Goal: Transaction & Acquisition: Purchase product/service

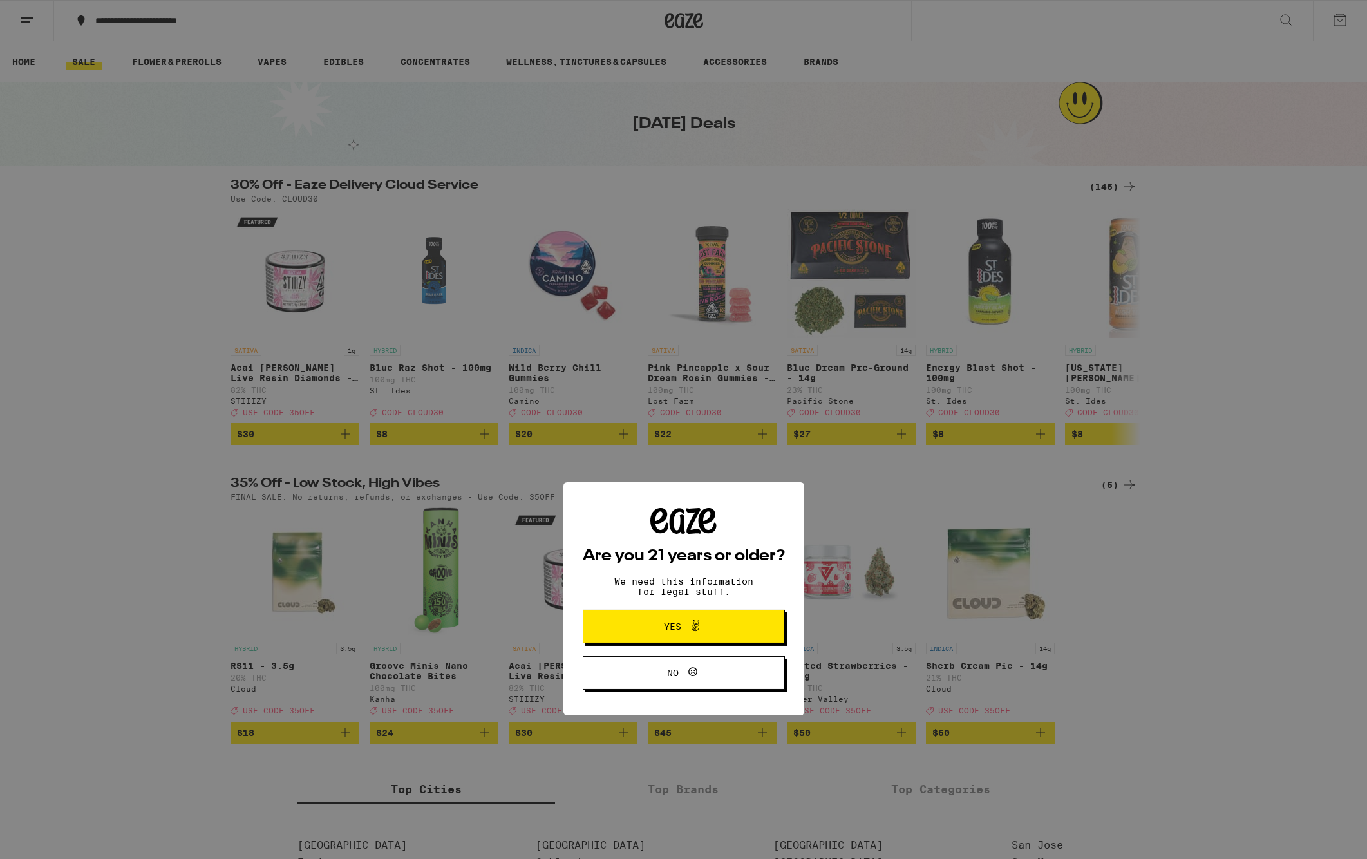
click at [679, 457] on span "Yes" at bounding box center [672, 457] width 17 height 9
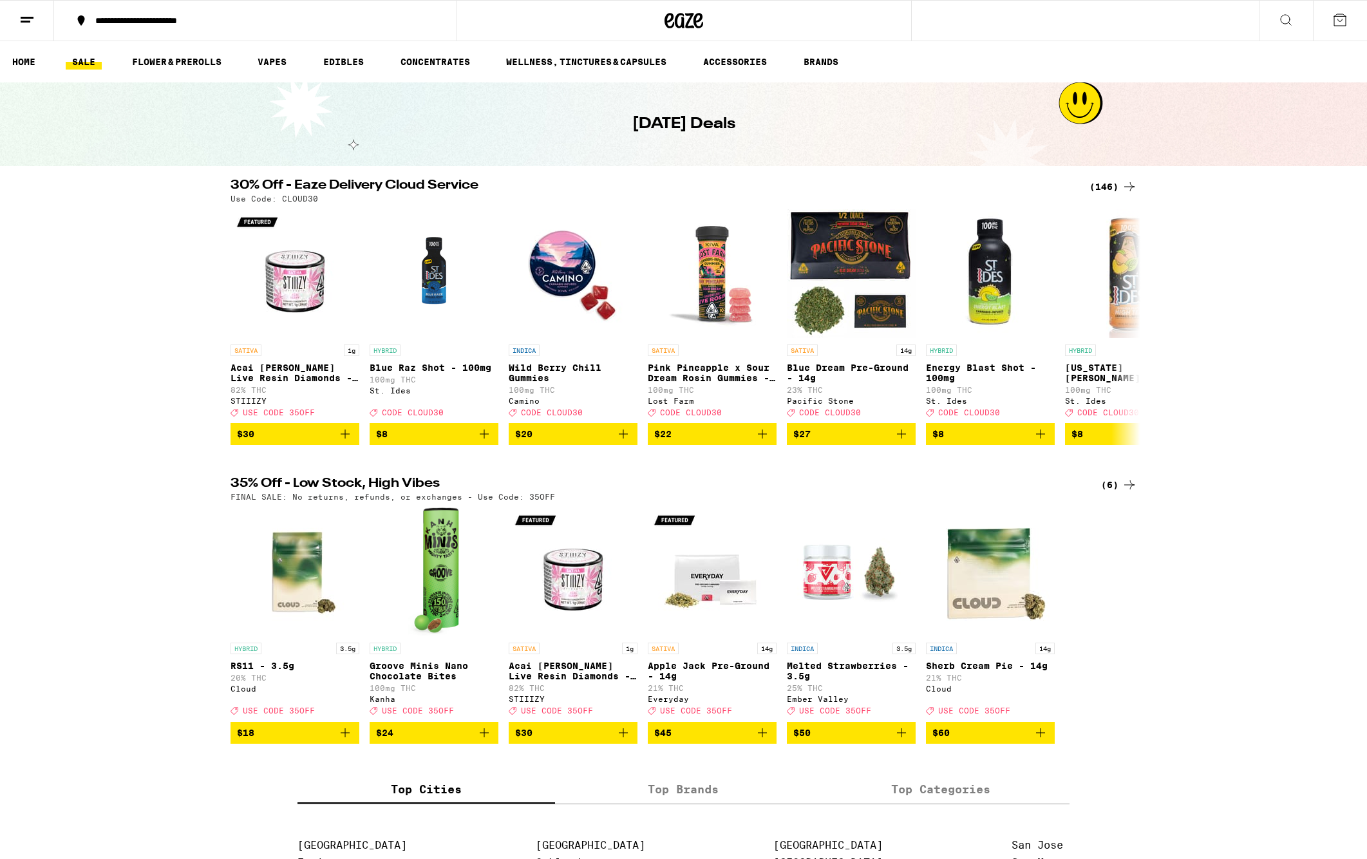
click at [1106, 186] on div "(146)" at bounding box center [1114, 186] width 48 height 15
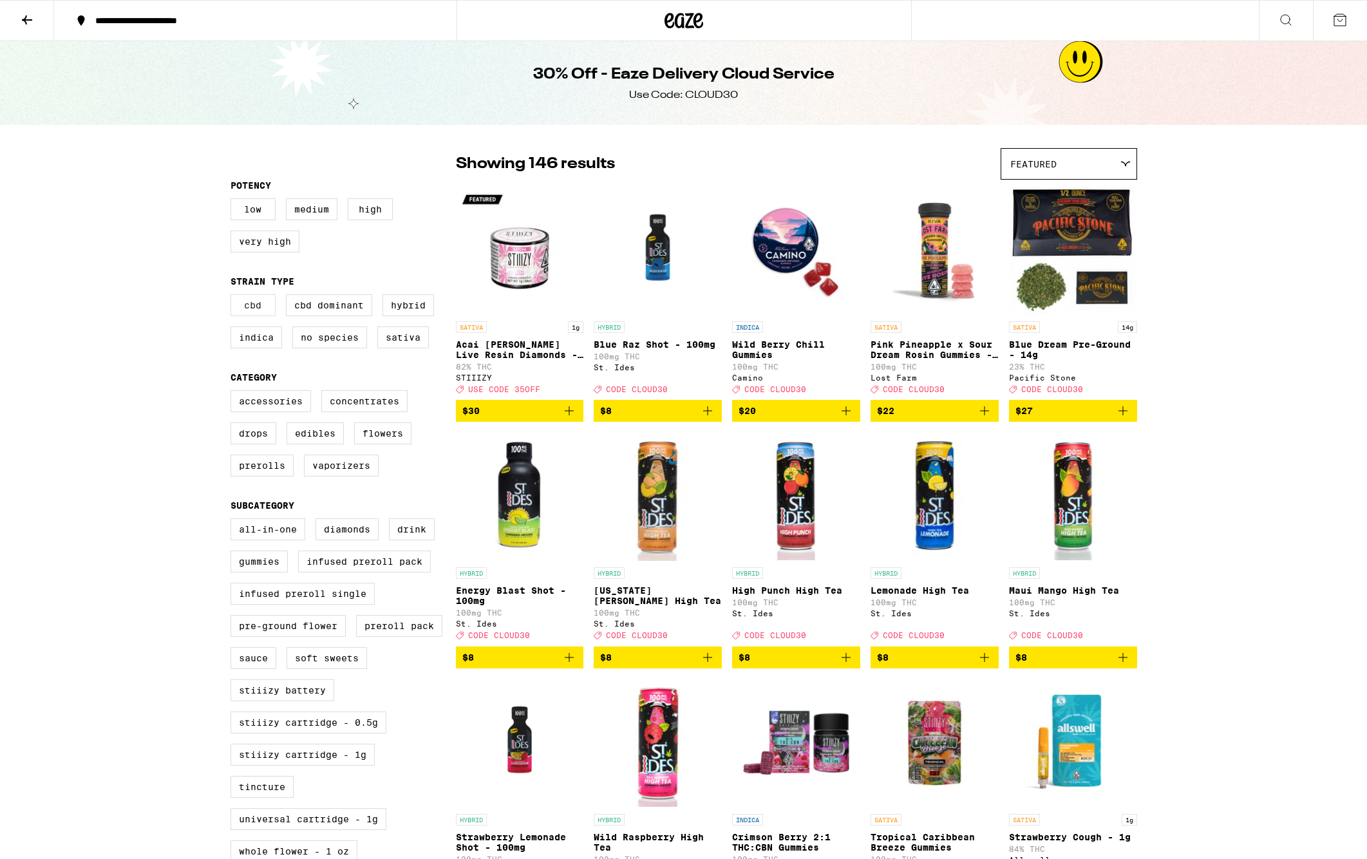
click at [252, 310] on label "CBD" at bounding box center [253, 305] width 45 height 22
click at [234, 297] on input "CBD" at bounding box center [233, 296] width 1 height 1
checkbox input "true"
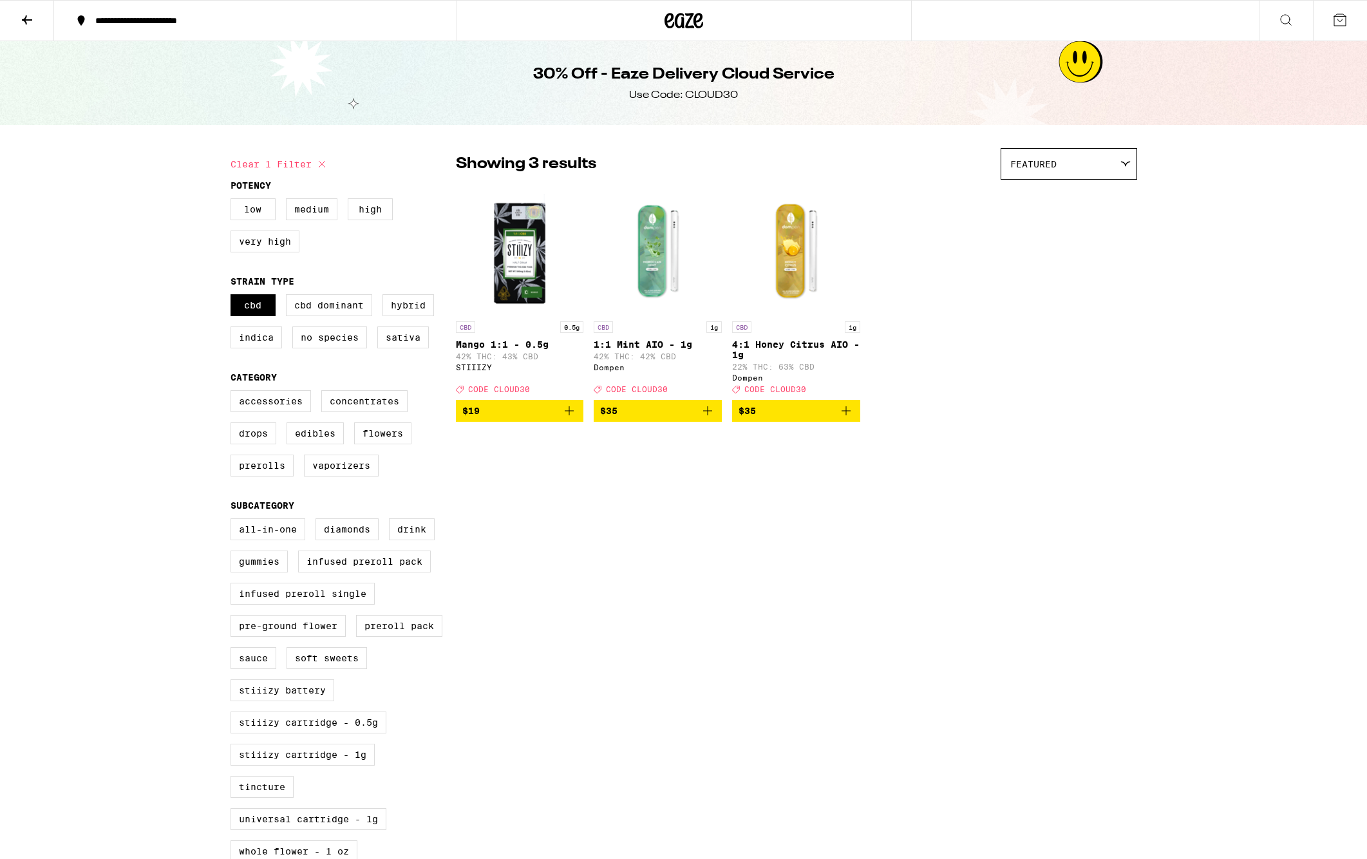
click at [527, 261] on img "Open page for Mango 1:1 - 0.5g from STIIIZY" at bounding box center [520, 250] width 128 height 129
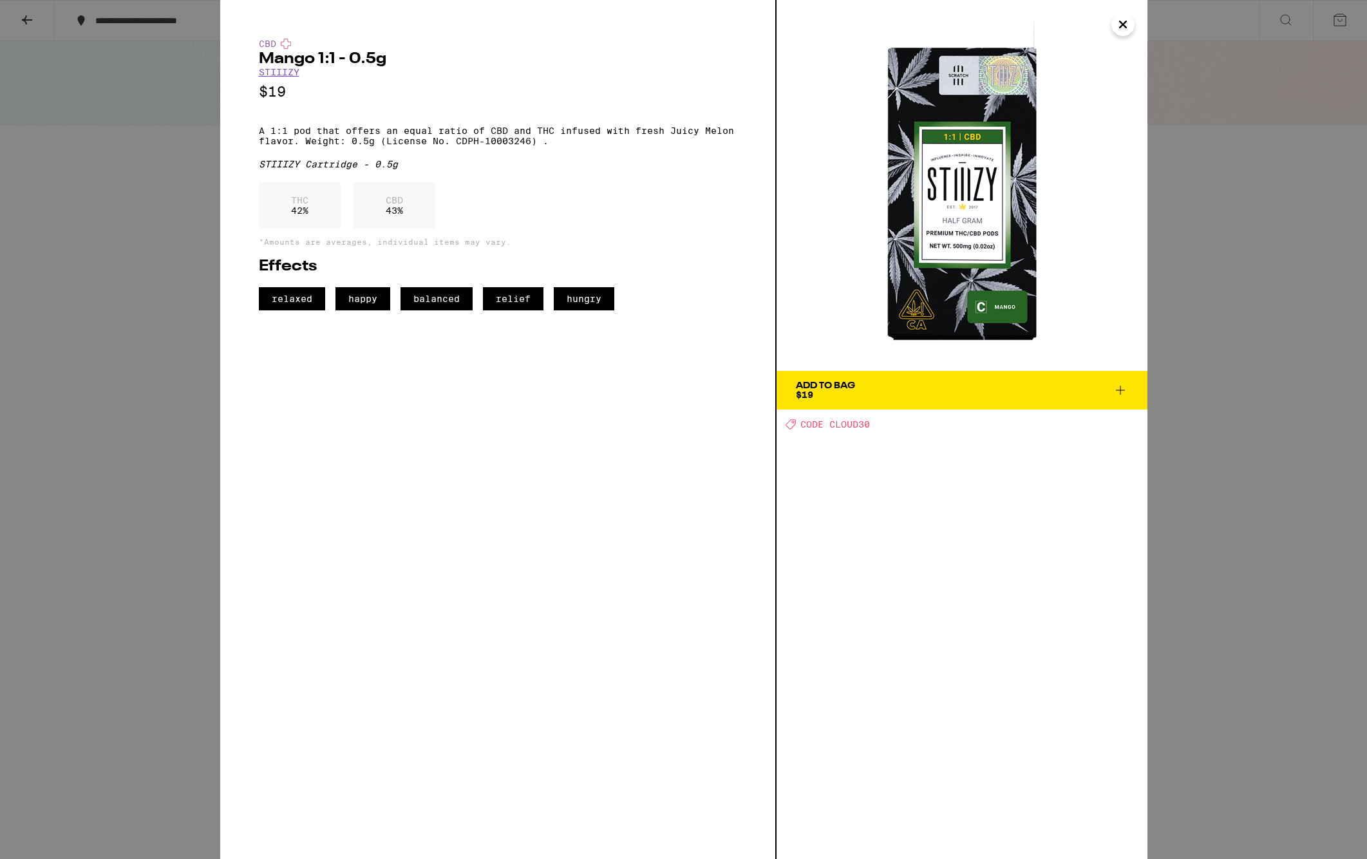
click at [68, 280] on div "CBD Mango 1:1 - 0.5g STIIIZY $19 A 1:1 pod that offers an equal ratio of CBD an…" at bounding box center [683, 429] width 1367 height 859
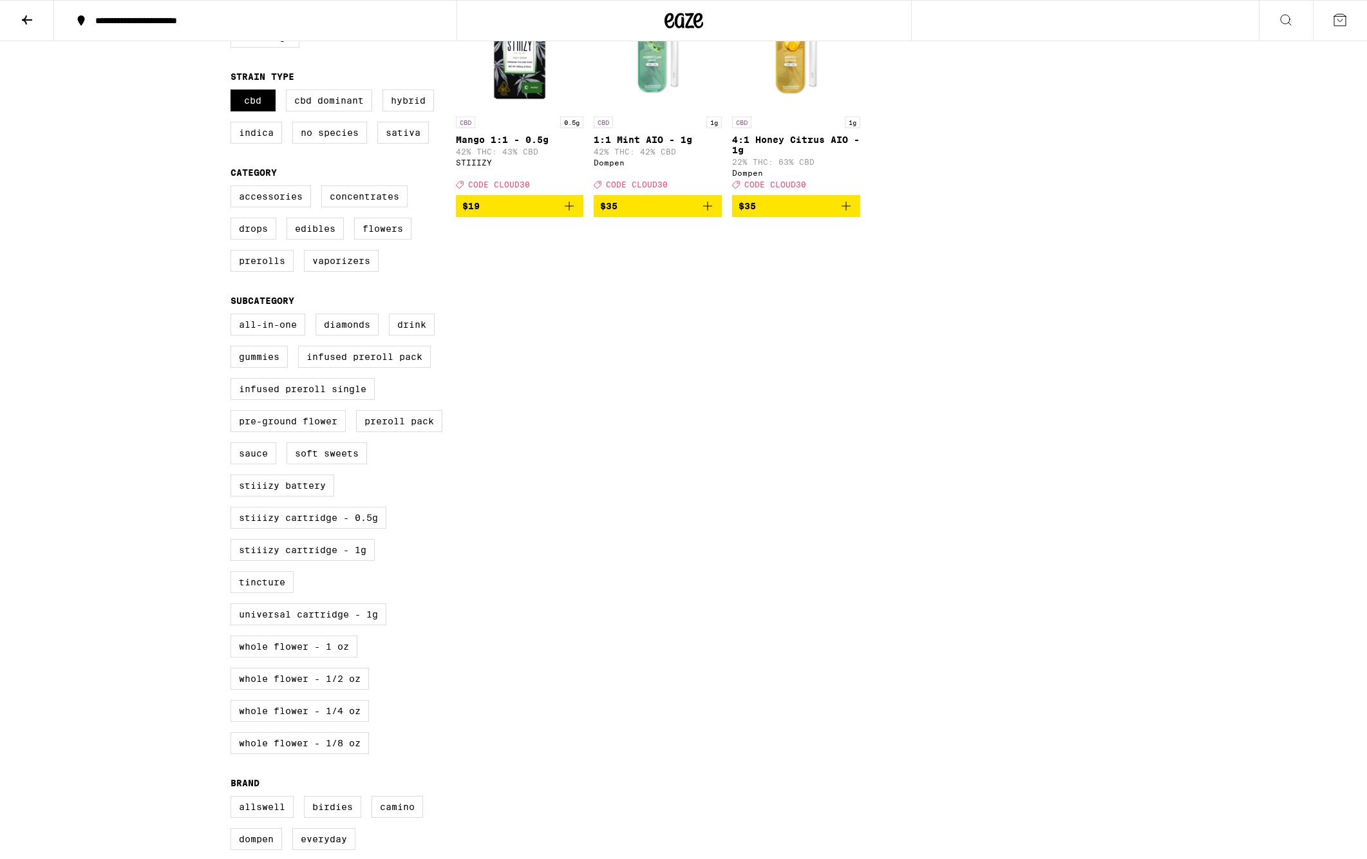
scroll to position [205, 0]
click at [357, 367] on label "Infused Preroll Pack" at bounding box center [364, 356] width 133 height 22
click at [234, 316] on input "Infused Preroll Pack" at bounding box center [233, 315] width 1 height 1
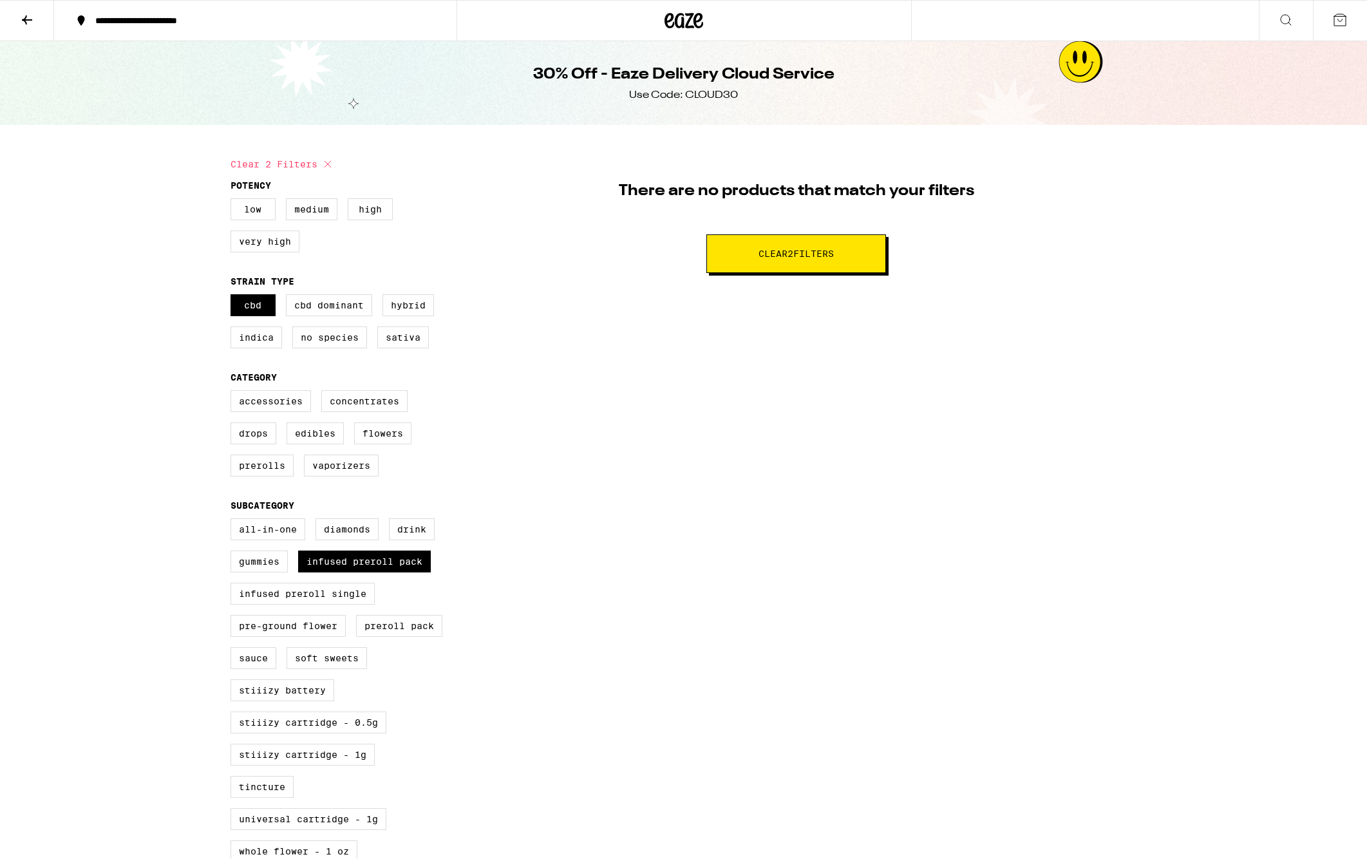
checkbox input "false"
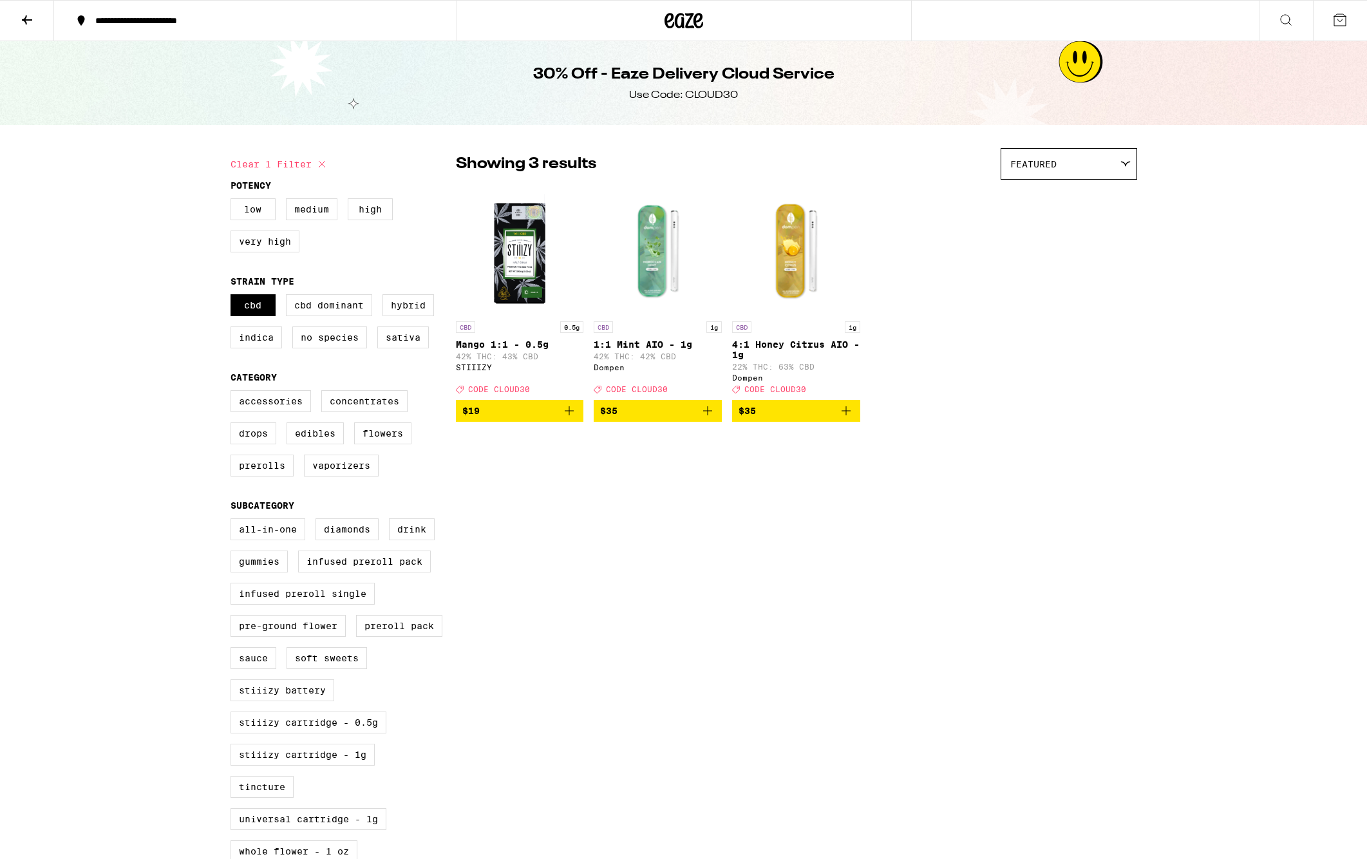
scroll to position [205, 0]
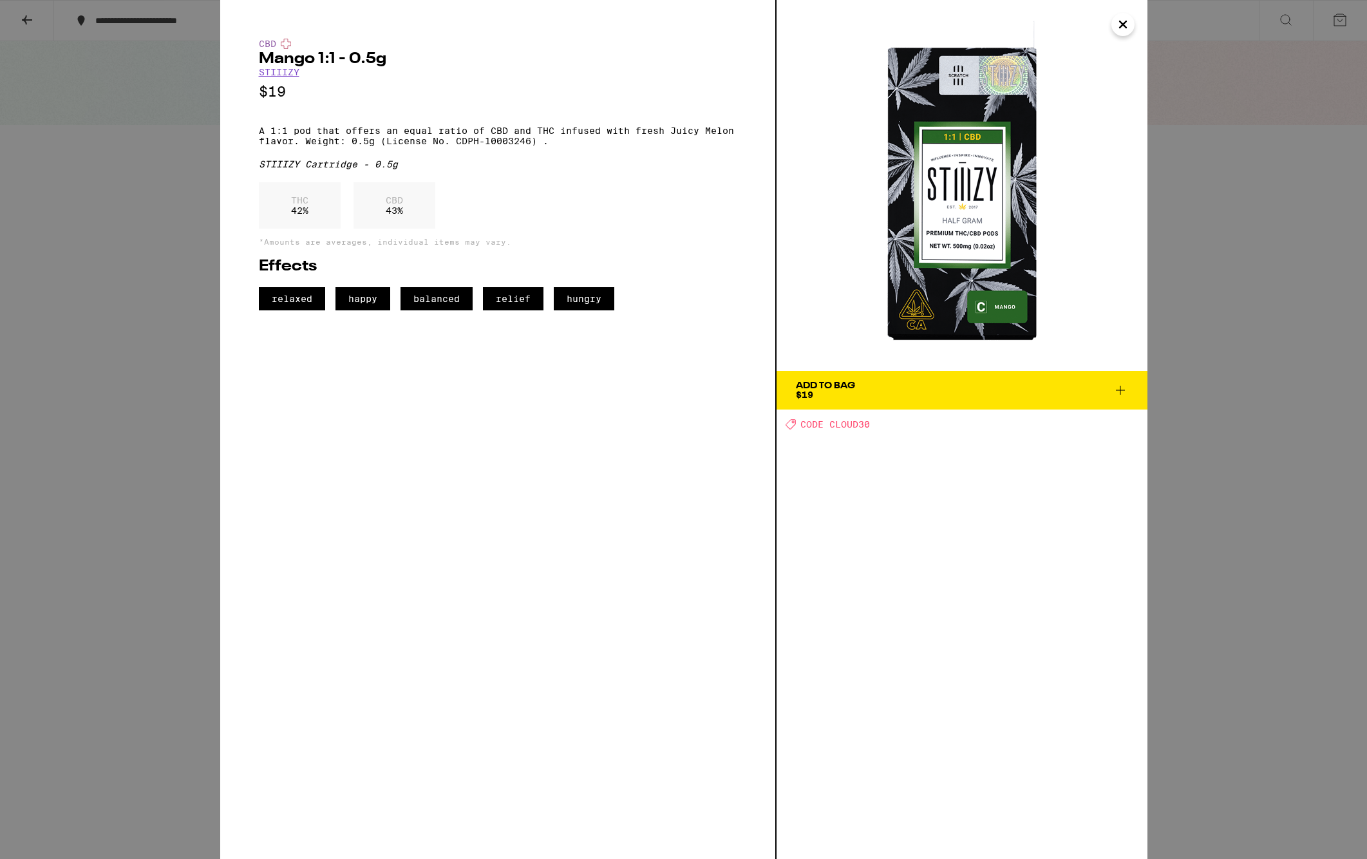
click at [1125, 26] on icon "Close" at bounding box center [1123, 24] width 6 height 6
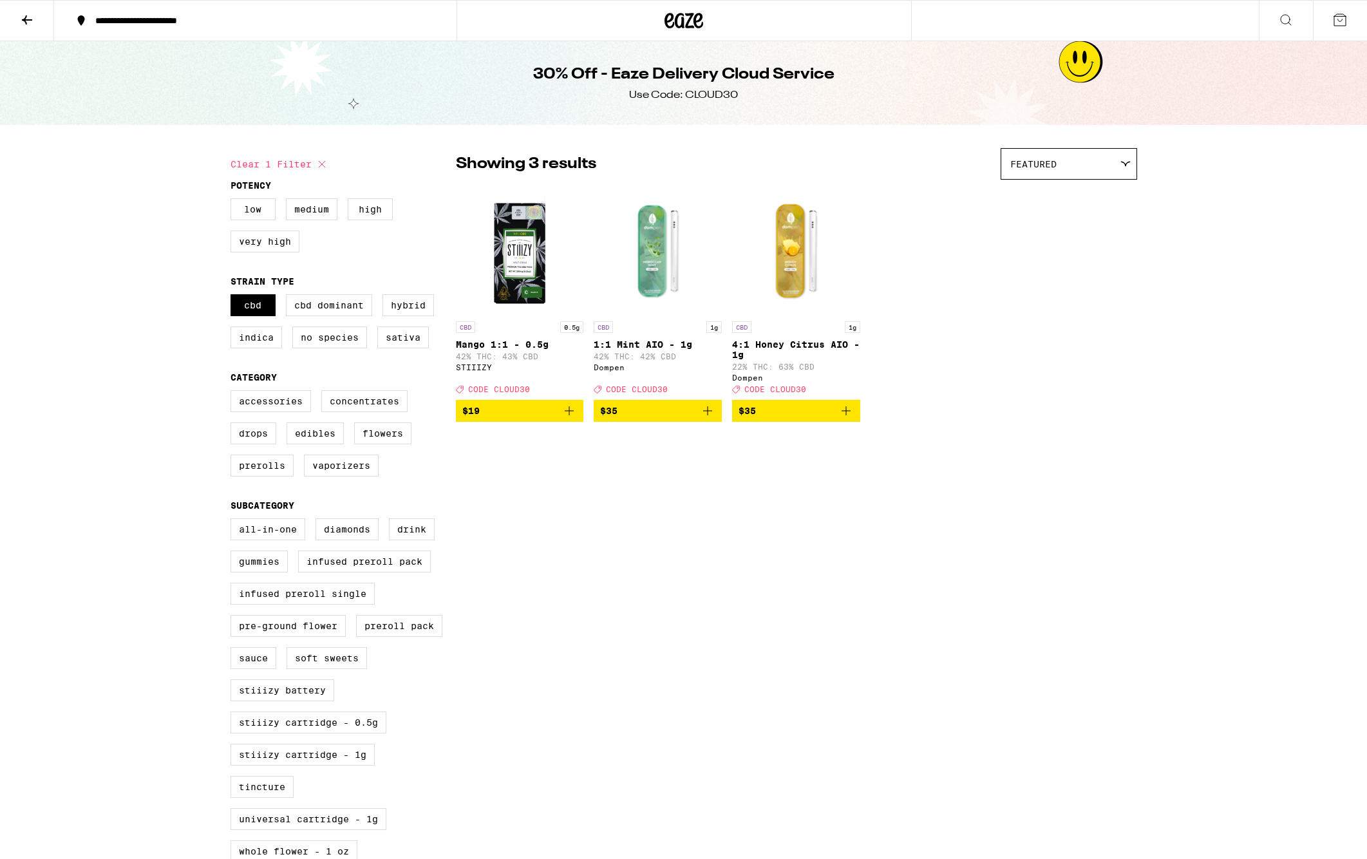
click at [1282, 14] on icon at bounding box center [1285, 19] width 15 height 15
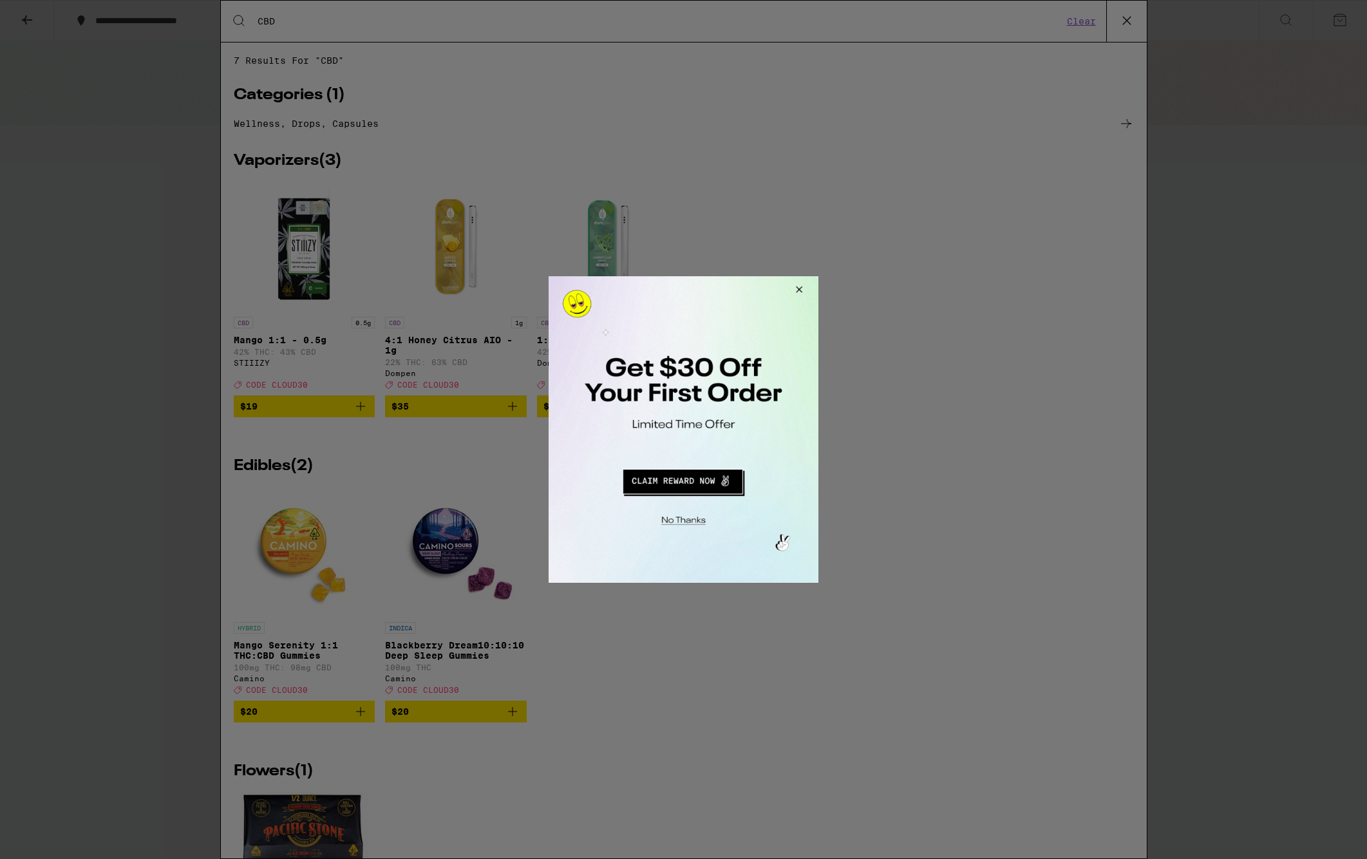
type input "CBD"
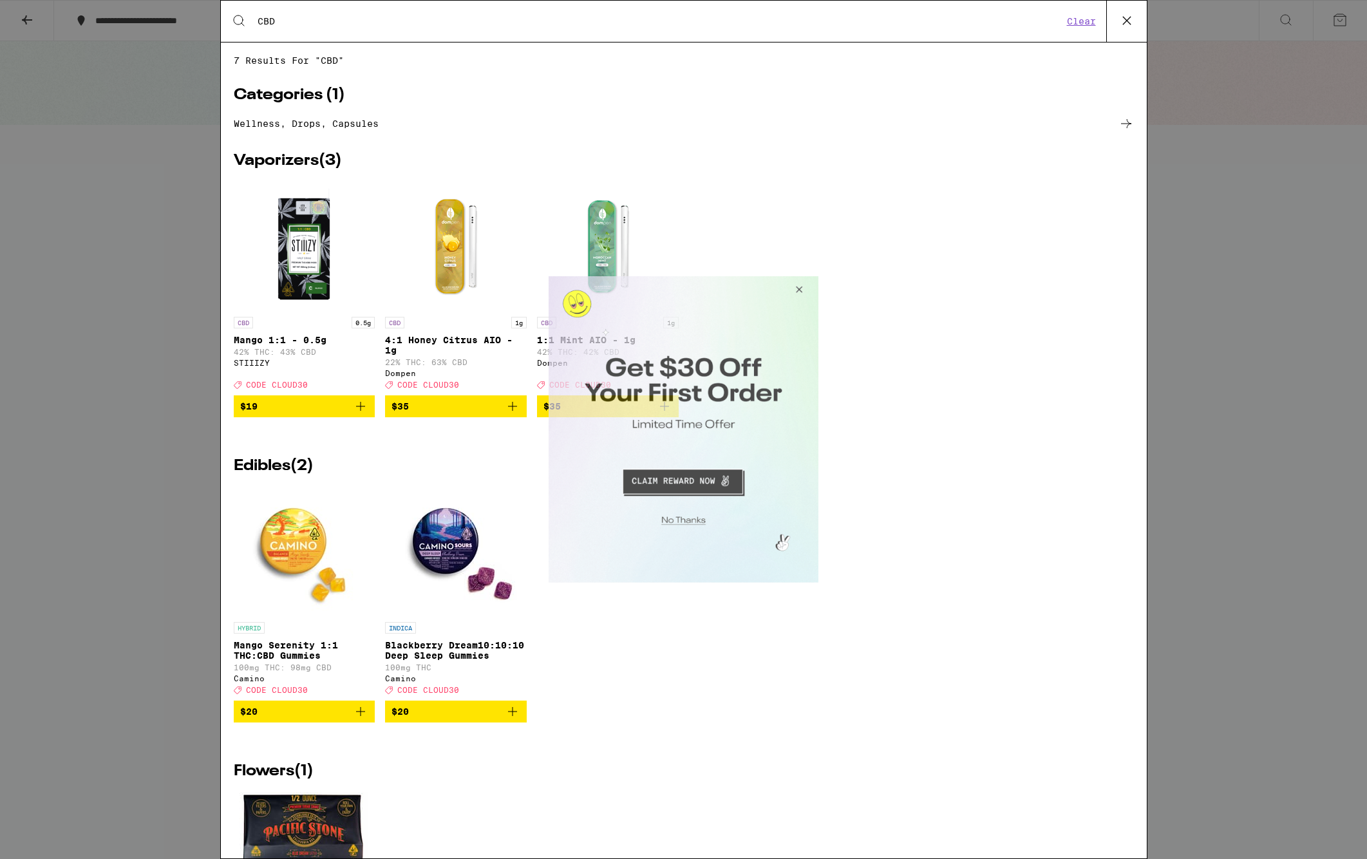
click at [803, 294] on button "Close Modal" at bounding box center [797, 291] width 35 height 31
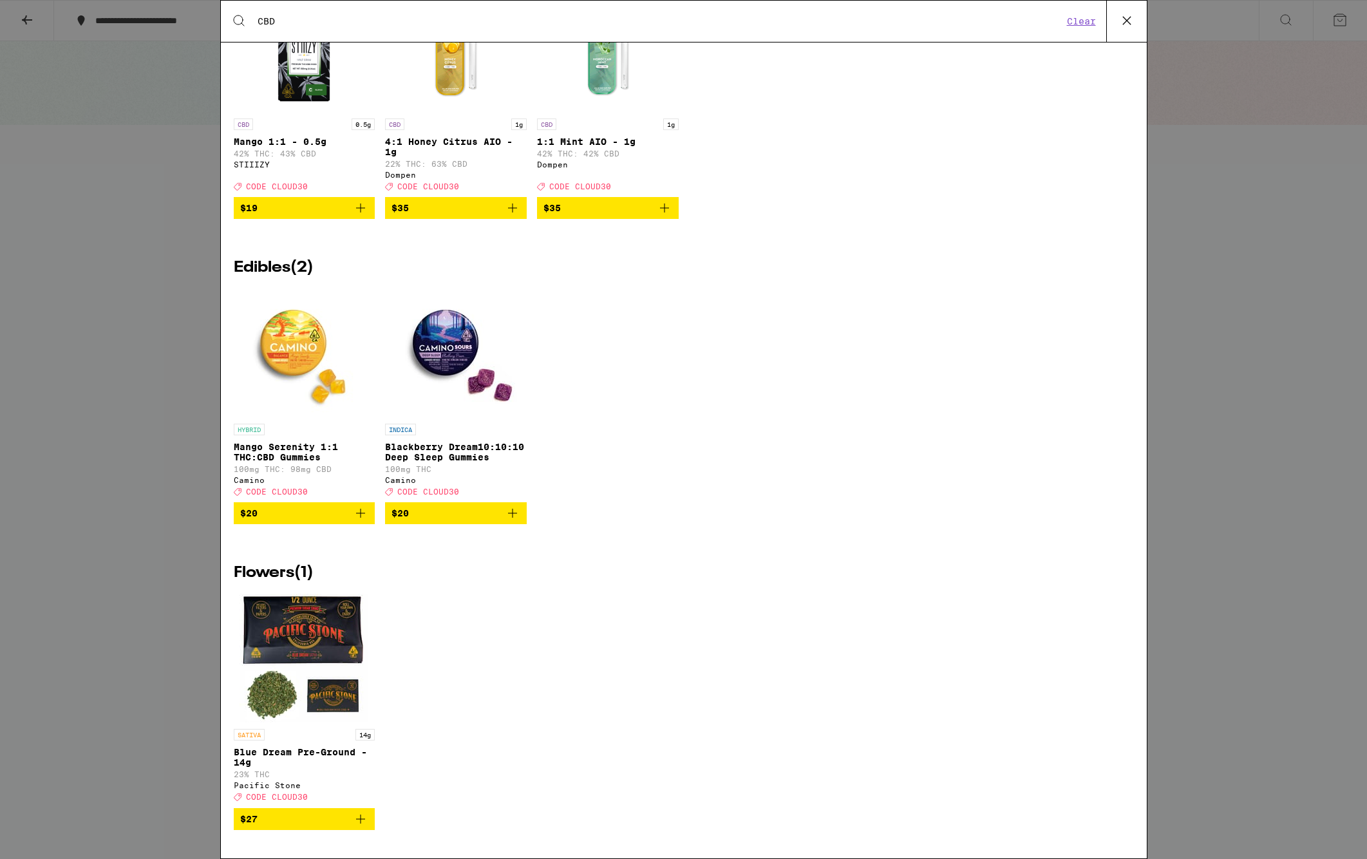
scroll to position [223, 0]
click at [133, 355] on div "Search for Products CBD Clear 7 results for "CBD" Categories ( 1 ) Wellness, dr…" at bounding box center [683, 429] width 1367 height 859
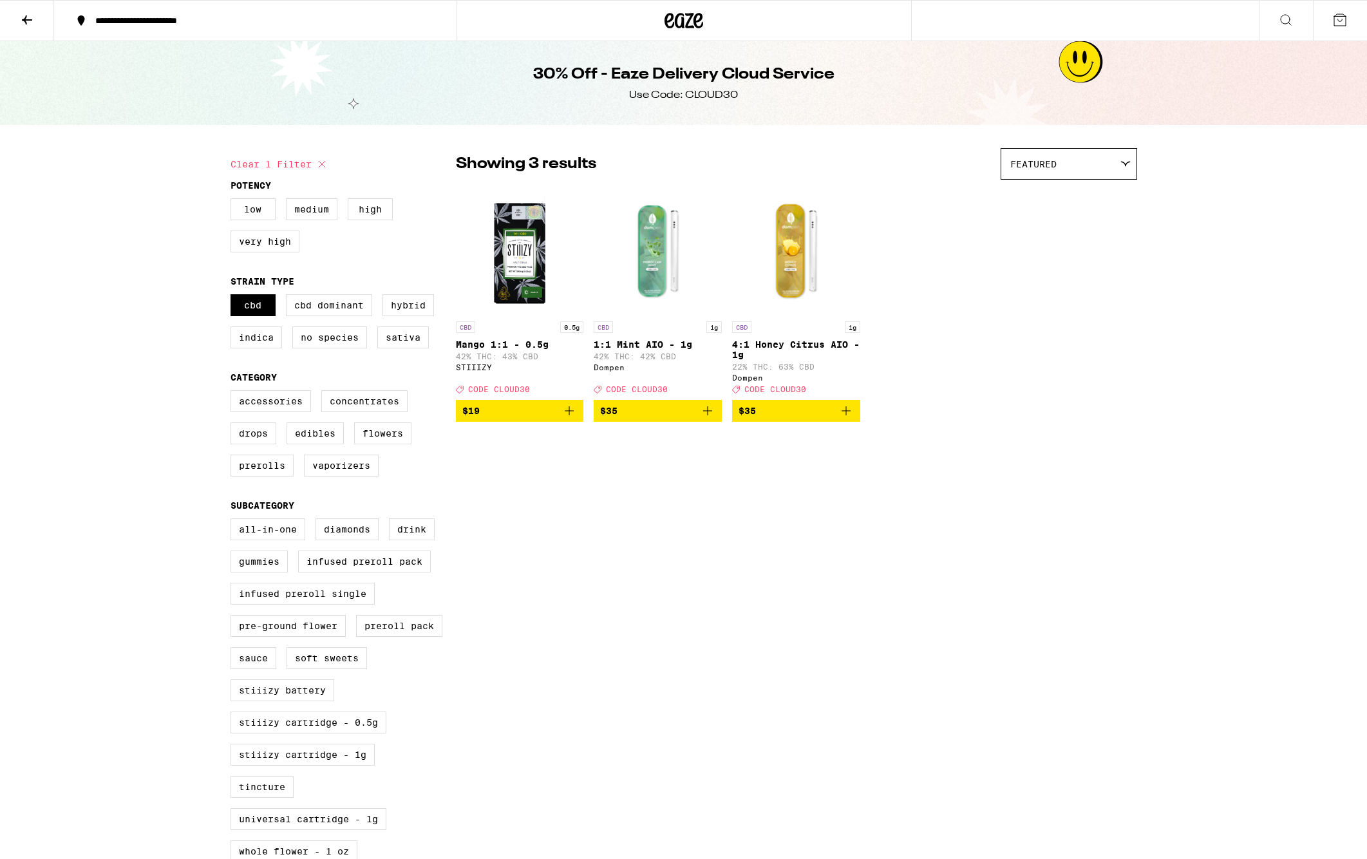
click at [30, 17] on icon at bounding box center [26, 19] width 15 height 15
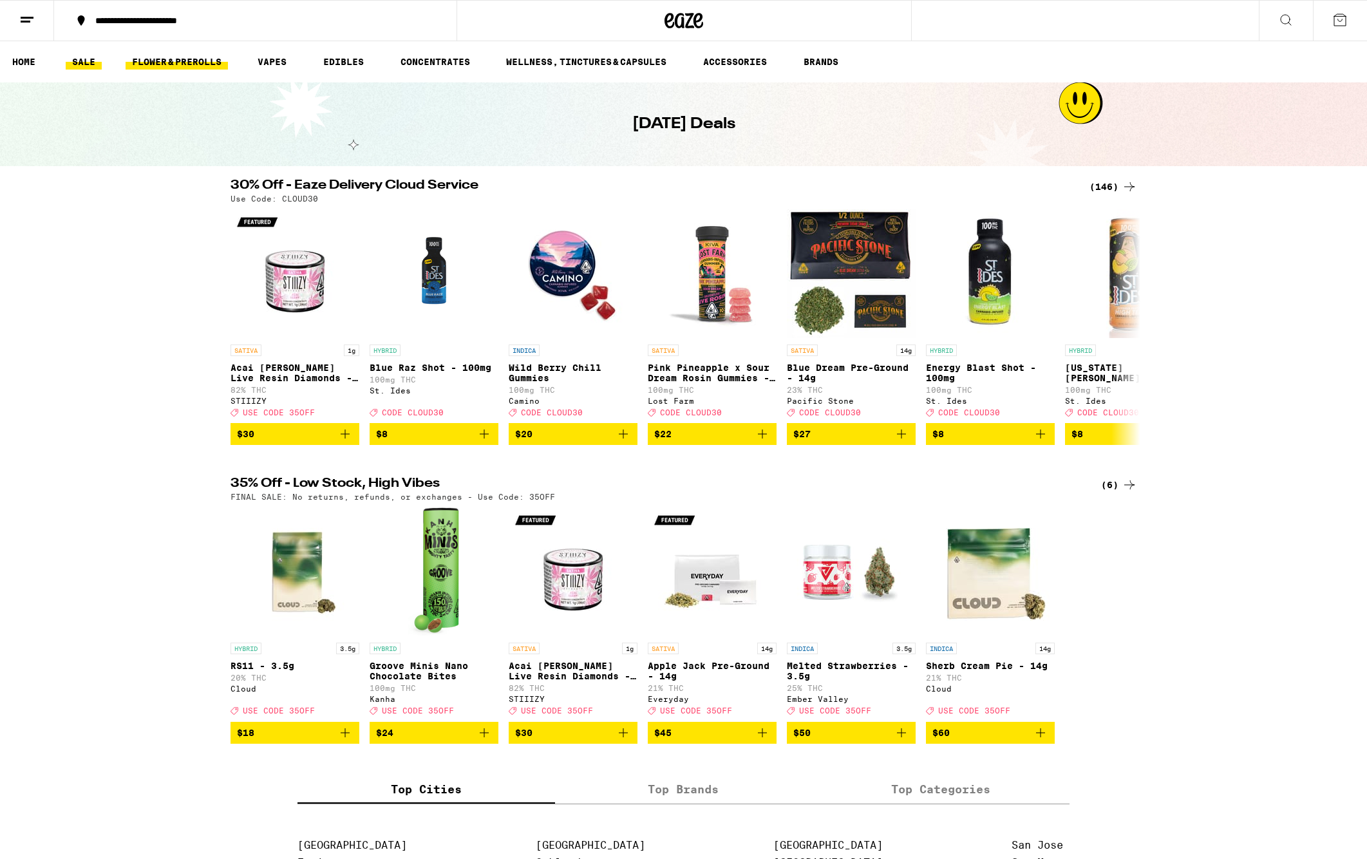
click at [191, 64] on link "FLOWER & PREROLLS" at bounding box center [177, 61] width 102 height 15
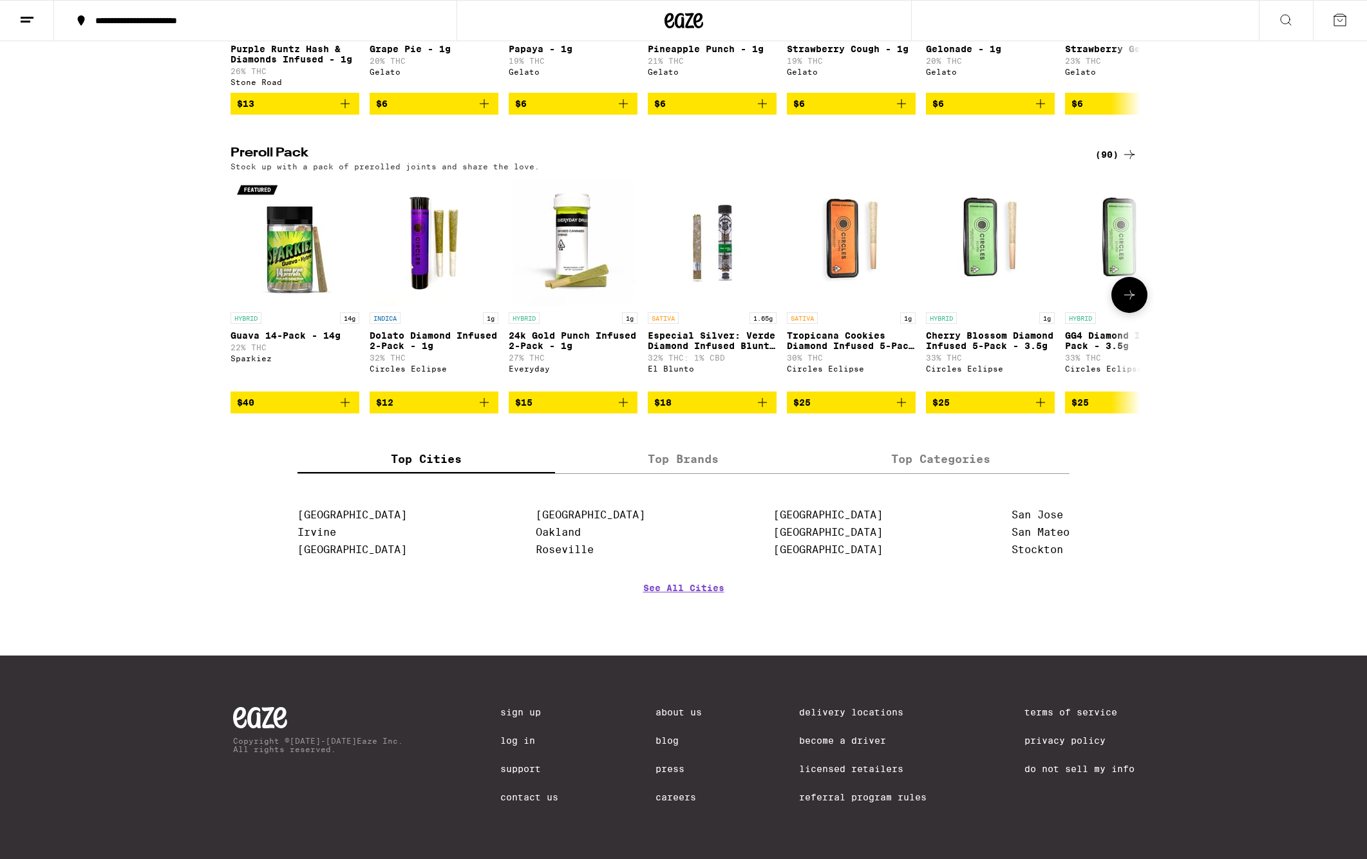
scroll to position [945, 0]
click at [1115, 147] on div "(90)" at bounding box center [1117, 154] width 42 height 15
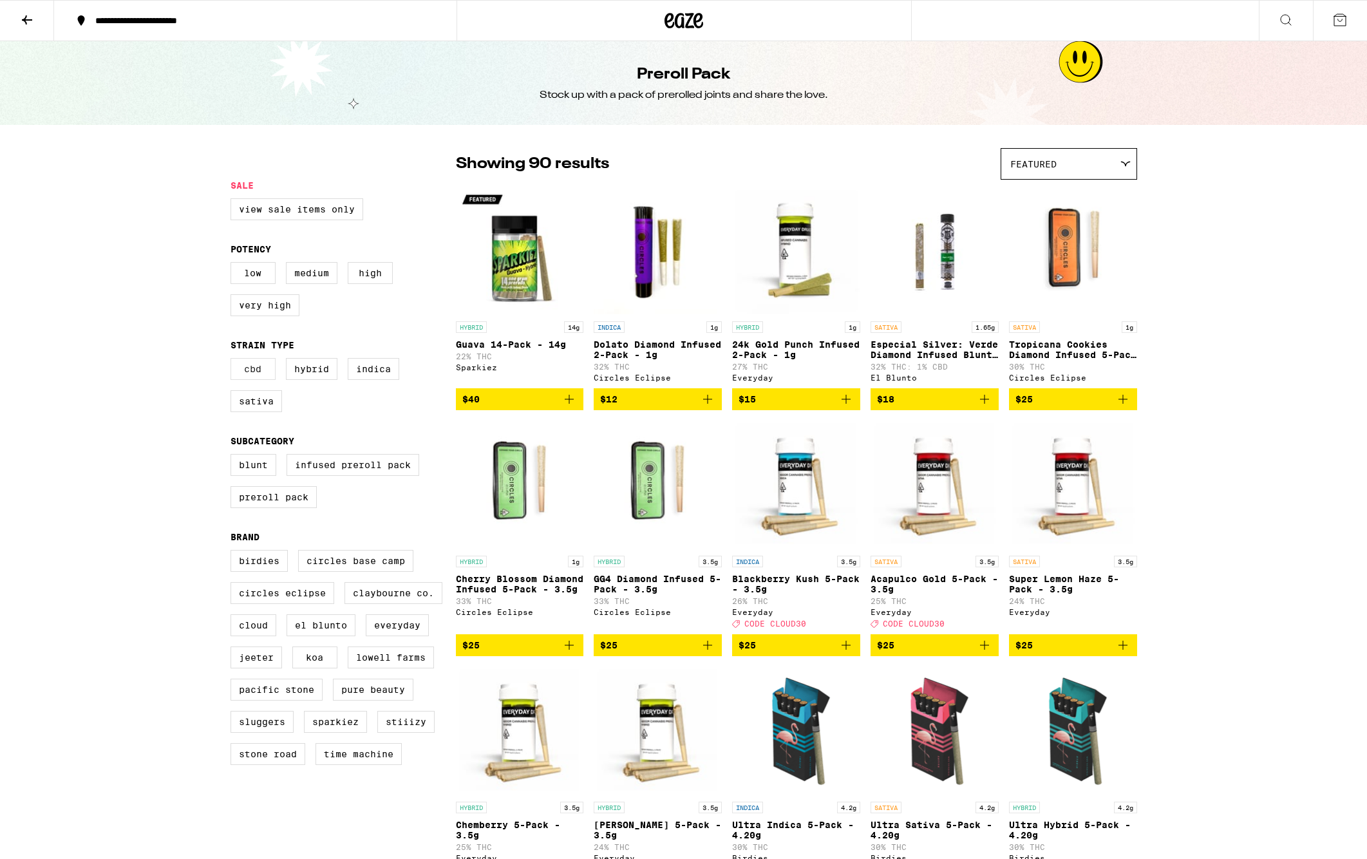
scroll to position [1, 1]
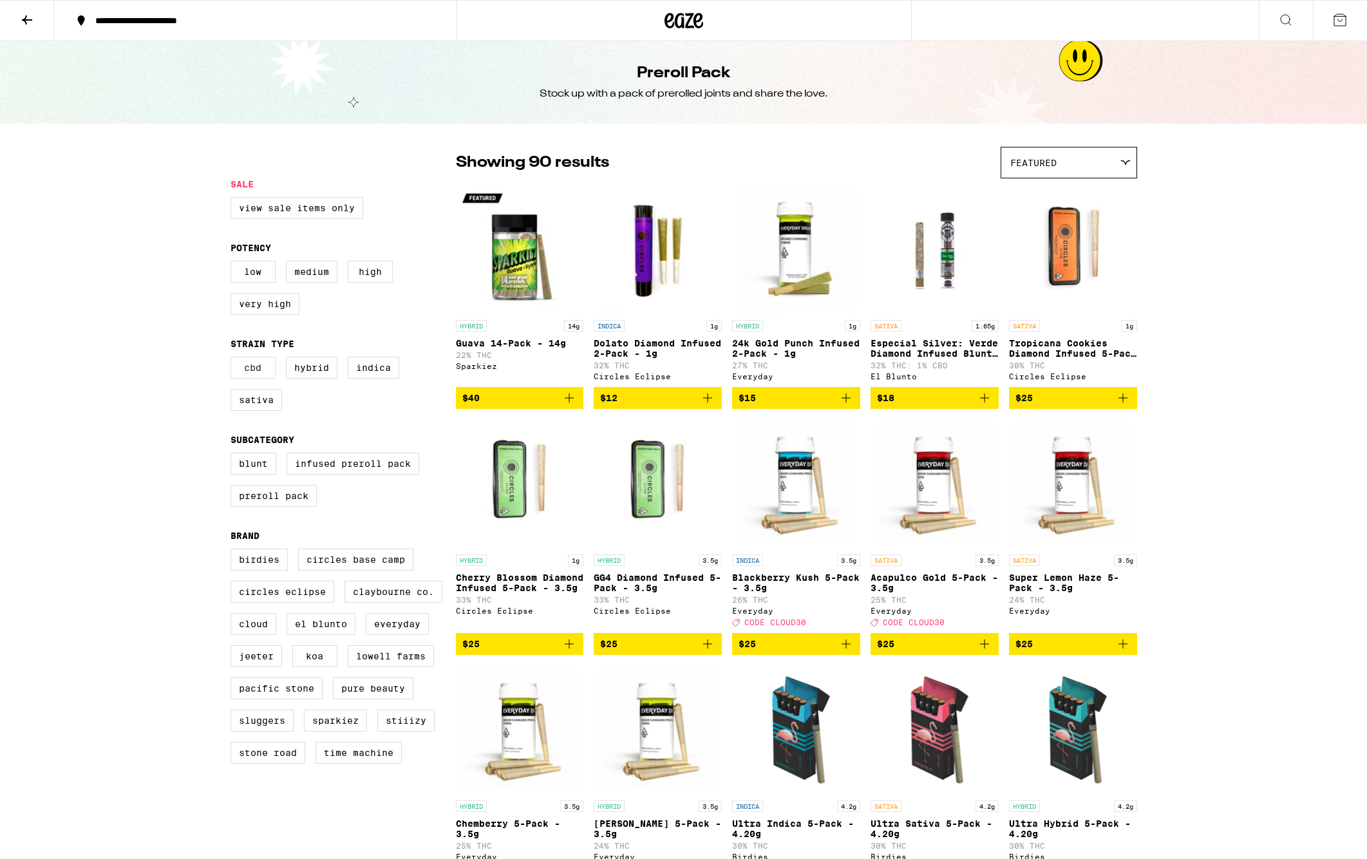
click at [254, 377] on label "CBD" at bounding box center [253, 368] width 45 height 22
click at [234, 359] on input "CBD" at bounding box center [233, 359] width 1 height 1
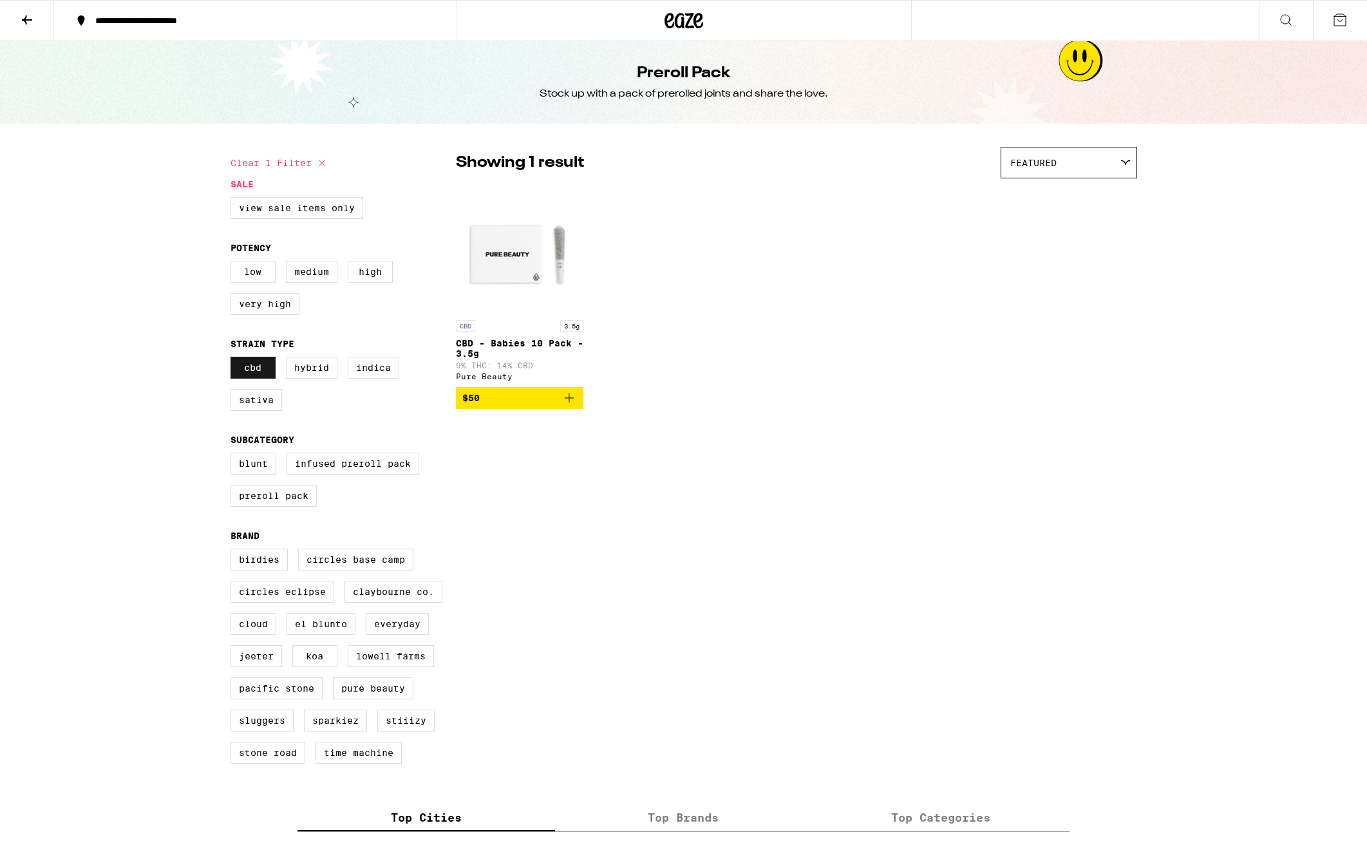
scroll to position [1, 0]
click at [254, 377] on label "CBD" at bounding box center [253, 368] width 45 height 22
click at [234, 359] on input "CBD" at bounding box center [233, 359] width 1 height 1
checkbox input "false"
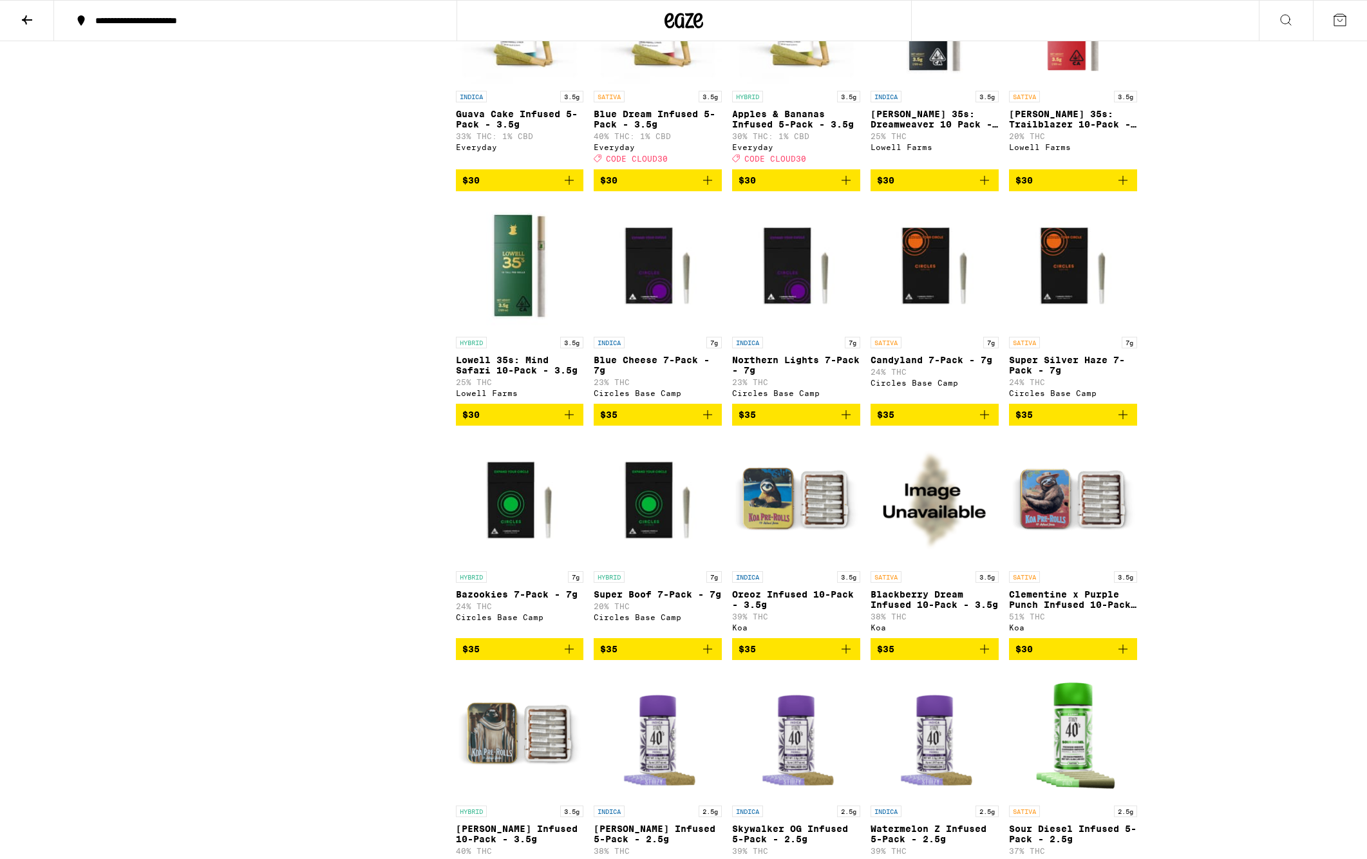
scroll to position [1193, 0]
